Goal: Task Accomplishment & Management: Manage account settings

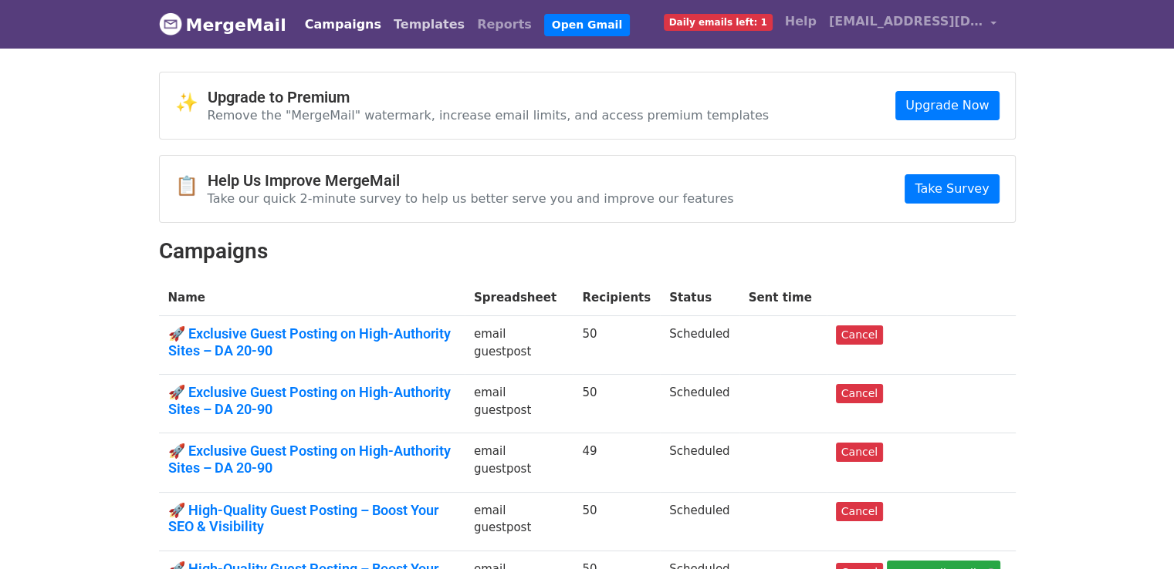
click at [420, 29] on link "Templates" at bounding box center [428, 24] width 83 height 31
click at [419, 25] on link "Templates" at bounding box center [428, 24] width 83 height 31
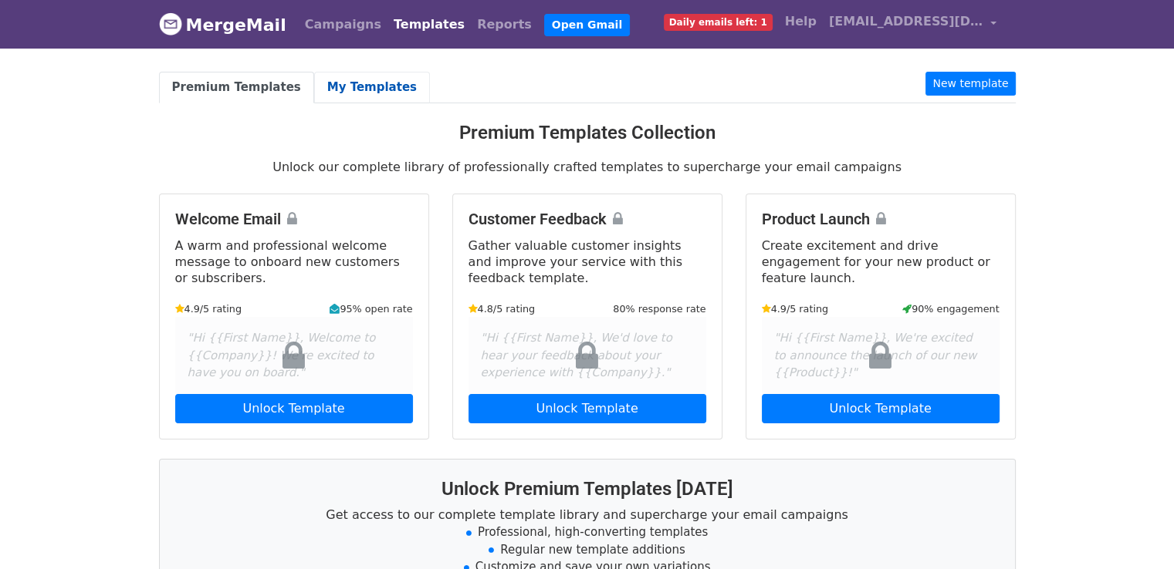
click at [373, 85] on link "My Templates" at bounding box center [372, 88] width 116 height 32
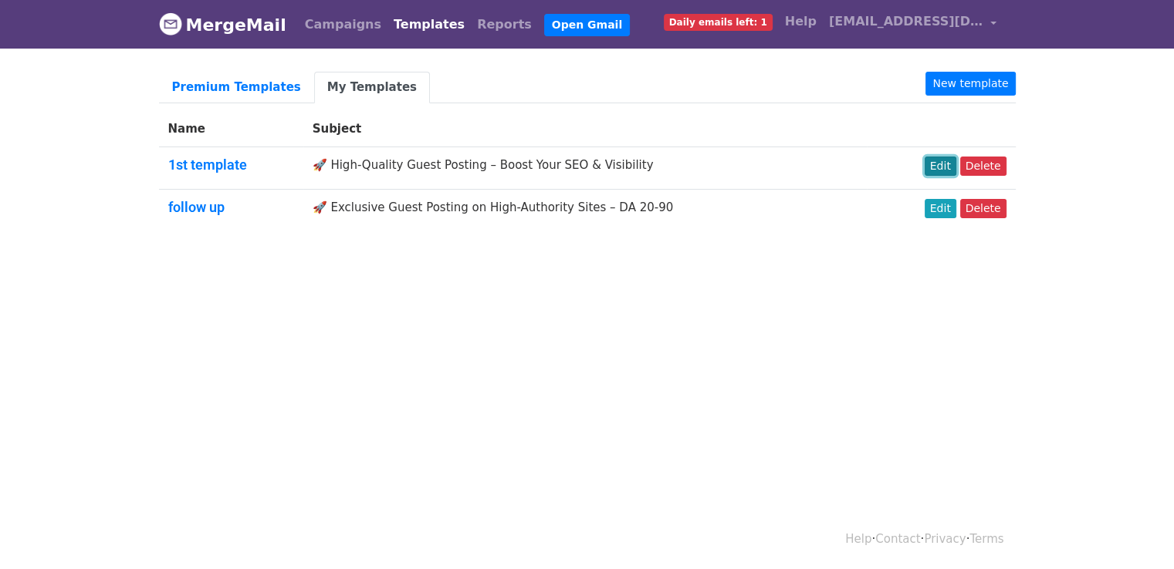
click at [952, 164] on link "Edit" at bounding box center [940, 166] width 32 height 19
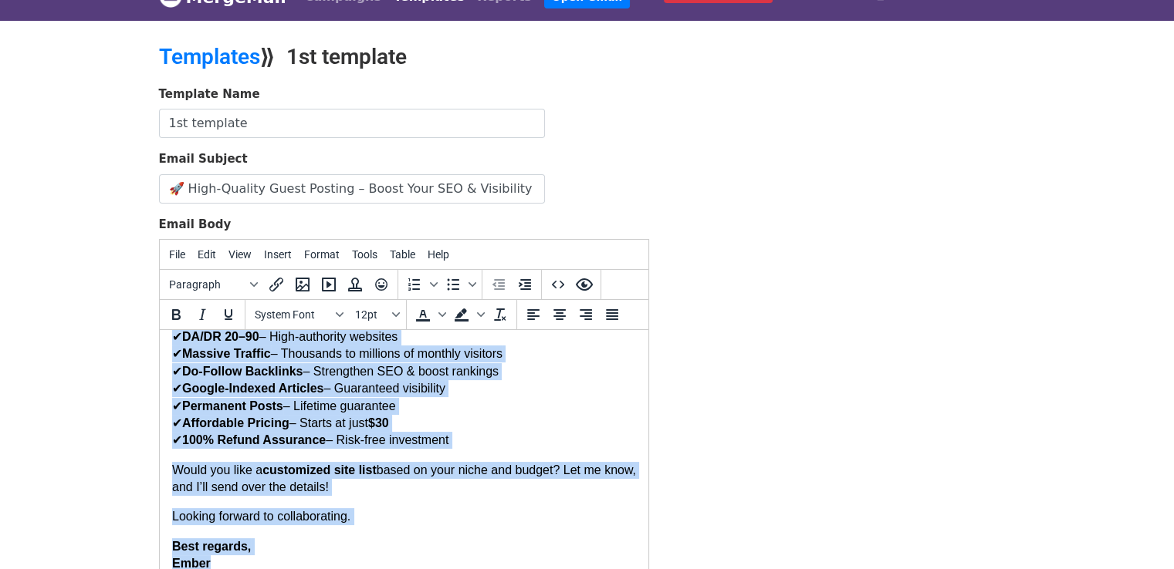
scroll to position [86, 0]
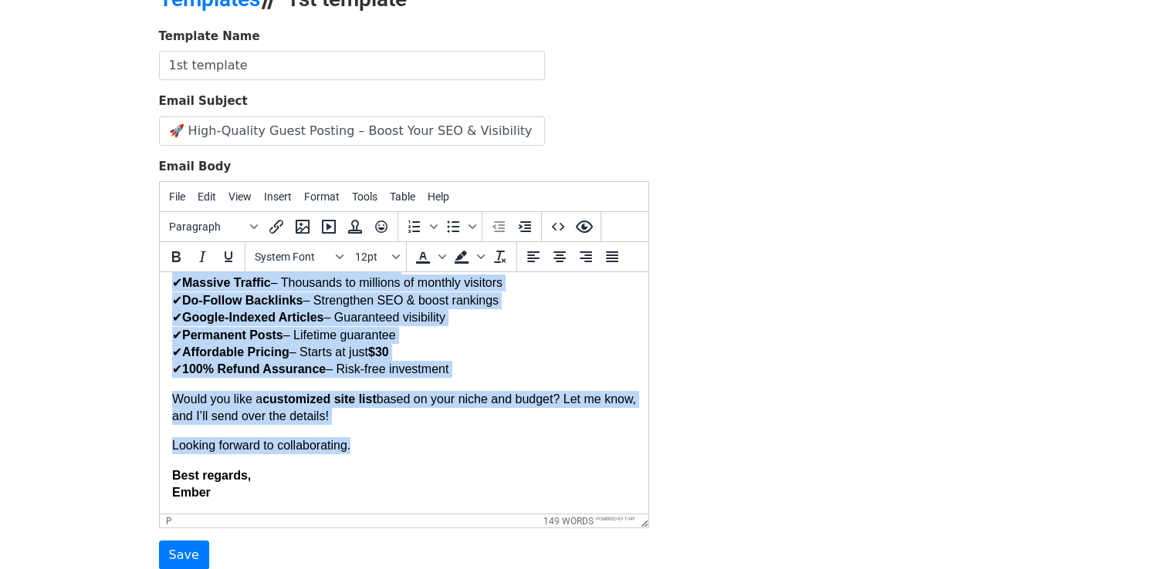
drag, startPoint x: 171, startPoint y: 292, endPoint x: 599, endPoint y: 440, distance: 452.9
click at [599, 440] on body "Hi, I recently came across one of your articles and was truly impressed by how …" at bounding box center [403, 241] width 464 height 521
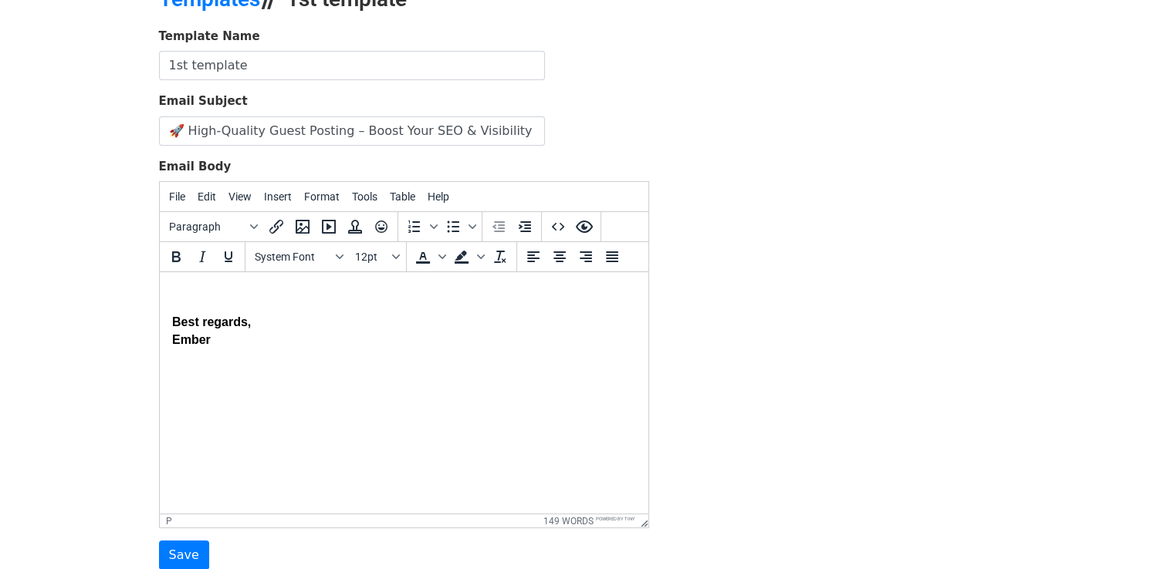
scroll to position [0, 0]
paste body
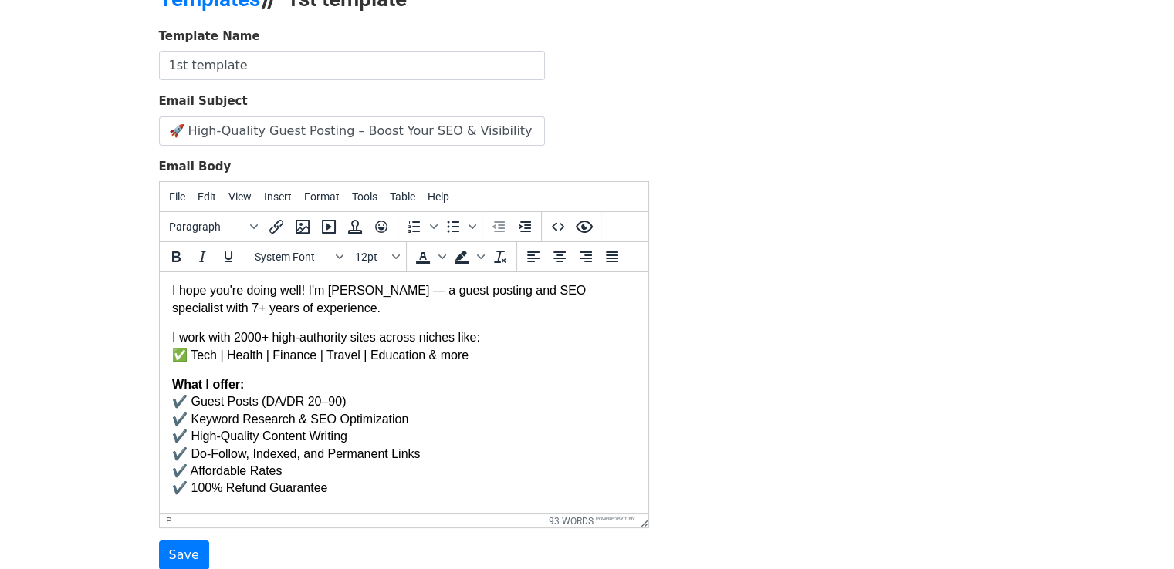
scroll to position [29, 0]
drag, startPoint x: 644, startPoint y: 410, endPoint x: 817, endPoint y: 647, distance: 293.2
drag, startPoint x: 329, startPoint y: 295, endPoint x: 364, endPoint y: 298, distance: 35.6
click at [364, 298] on p "I hope you're doing well! I'm Aurelia — a guest posting and SEO specialist with…" at bounding box center [403, 302] width 464 height 35
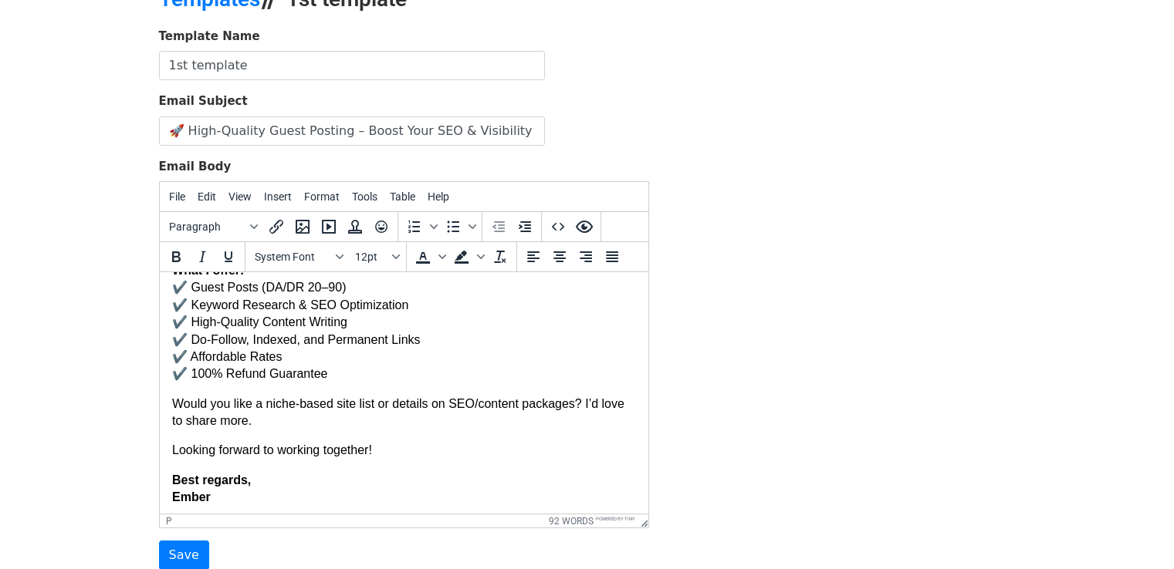
scroll to position [150, 0]
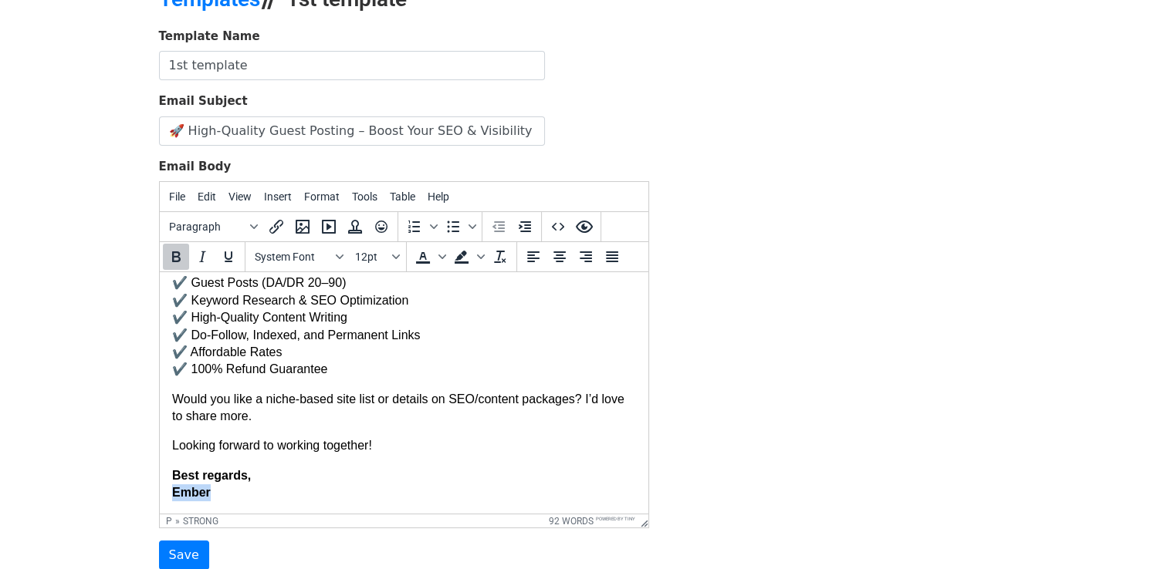
drag, startPoint x: 171, startPoint y: 498, endPoint x: 208, endPoint y: 498, distance: 37.0
click at [208, 498] on p "Best regards, Ember" at bounding box center [403, 485] width 464 height 35
copy strong "Ember"
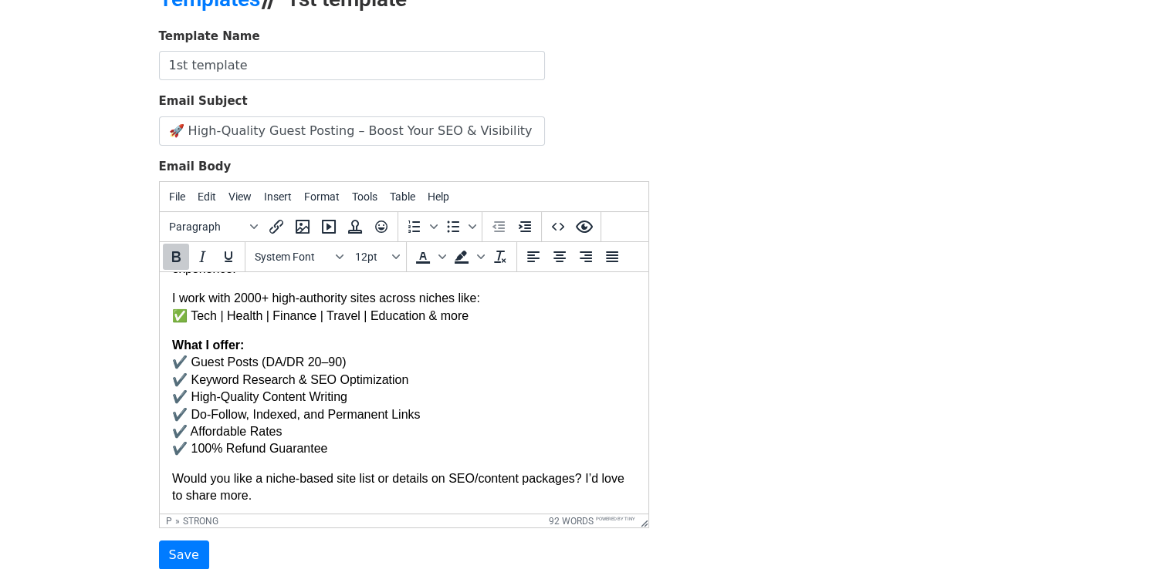
scroll to position [0, 0]
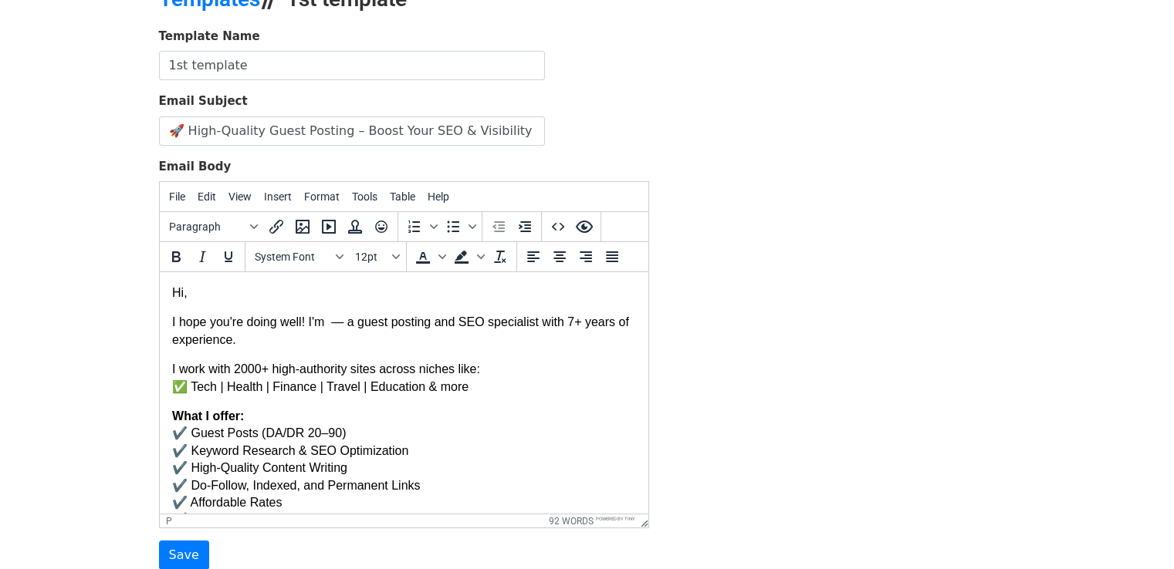
click at [326, 325] on p "I hope you're doing well! I'm — a guest posting and SEO specialist with 7+ year…" at bounding box center [403, 331] width 464 height 35
drag, startPoint x: 326, startPoint y: 326, endPoint x: 363, endPoint y: 326, distance: 37.0
click at [363, 326] on p "I hope you're doing well! I'm Ember — a guest posting and SEO specialist with 7…" at bounding box center [403, 331] width 464 height 35
click at [180, 258] on icon "Bold" at bounding box center [176, 257] width 19 height 19
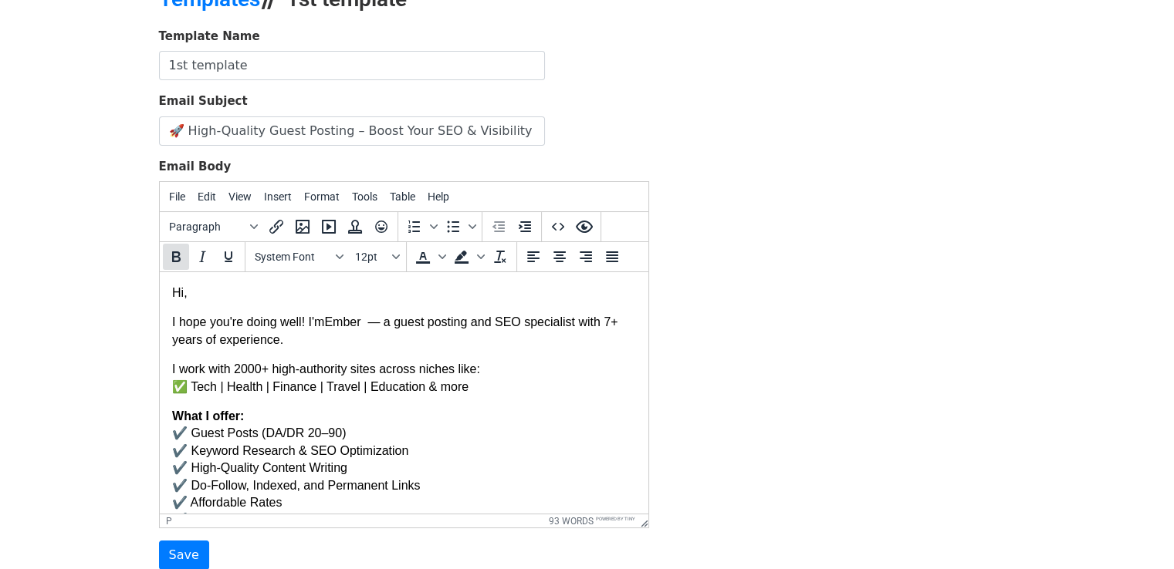
click at [180, 258] on icon "Bold" at bounding box center [176, 257] width 19 height 19
click at [247, 289] on p "Hi," at bounding box center [403, 293] width 464 height 17
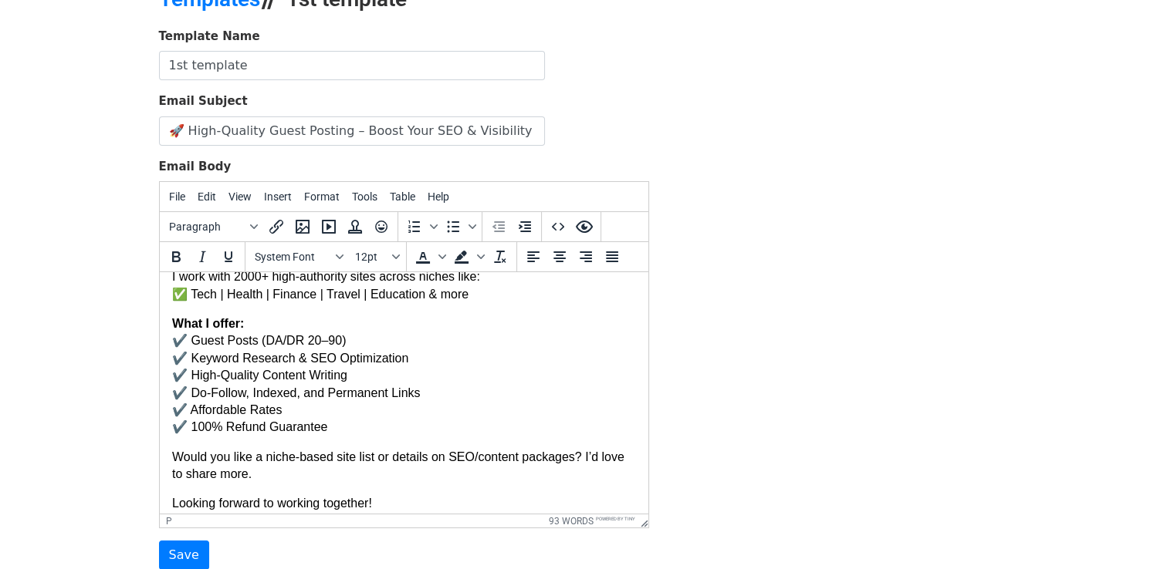
scroll to position [150, 0]
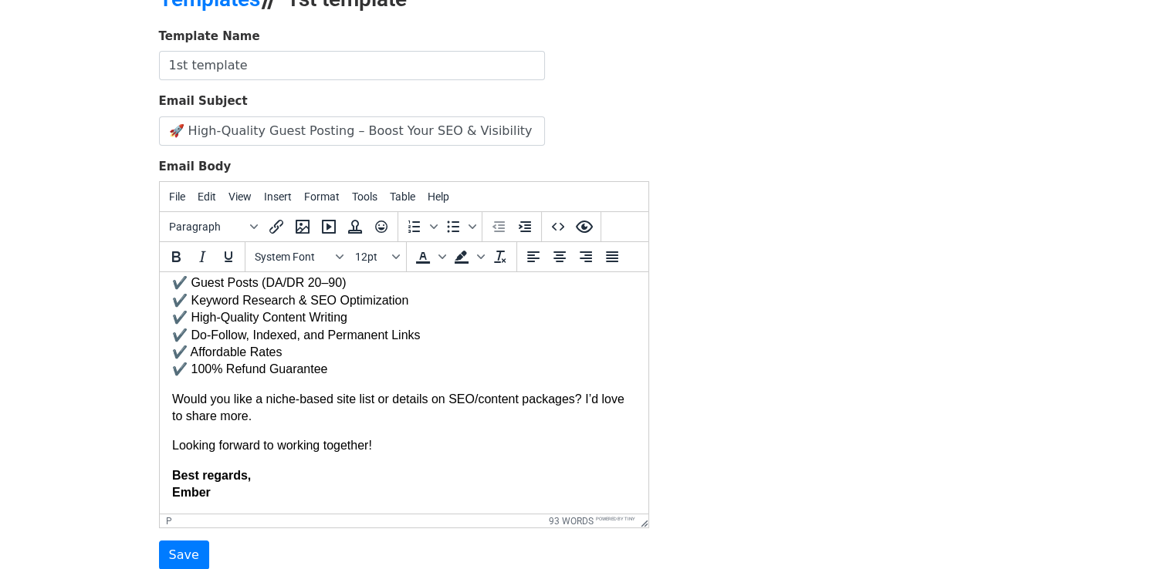
drag, startPoint x: 641, startPoint y: 320, endPoint x: 810, endPoint y: 692, distance: 408.5
click at [191, 559] on input "Save" at bounding box center [184, 555] width 50 height 29
